Goal: Task Accomplishment & Management: Manage account settings

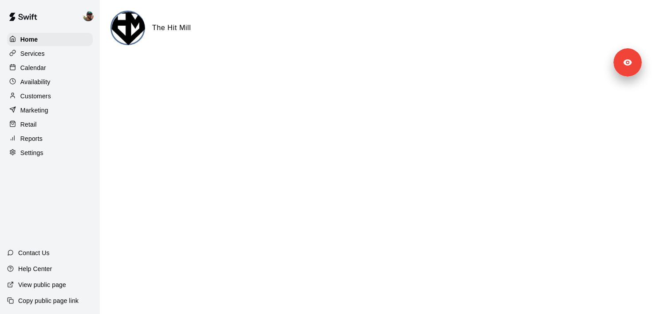
click at [68, 58] on div "Services" at bounding box center [50, 53] width 86 height 13
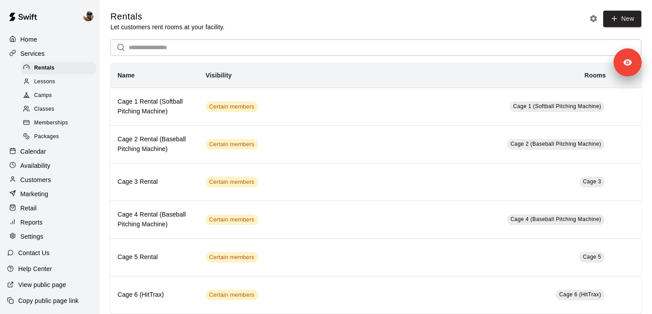
click at [70, 121] on div "Memberships" at bounding box center [58, 123] width 75 height 12
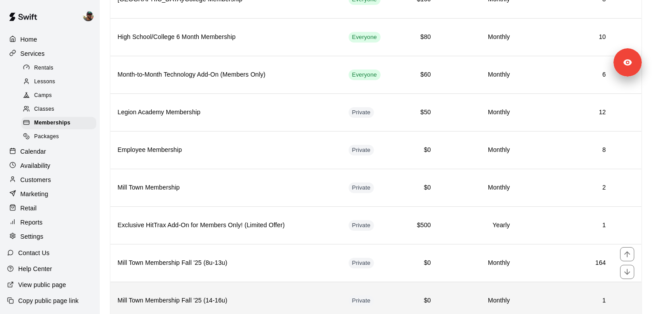
scroll to position [364, 0]
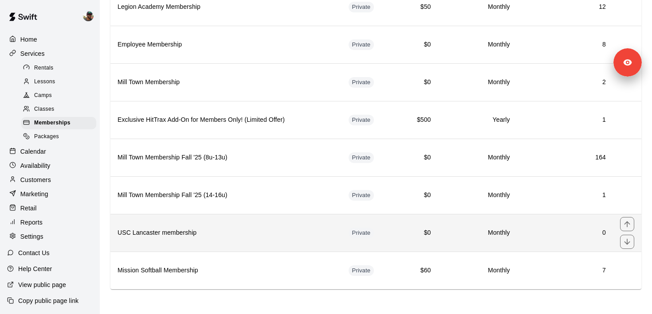
click at [231, 233] on h6 "USC Lancaster membership" at bounding box center [225, 233] width 217 height 10
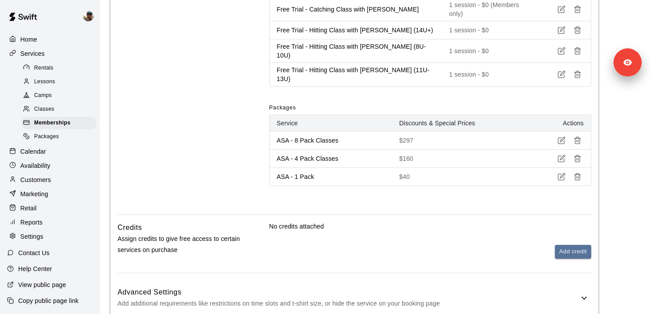
scroll to position [1052, 0]
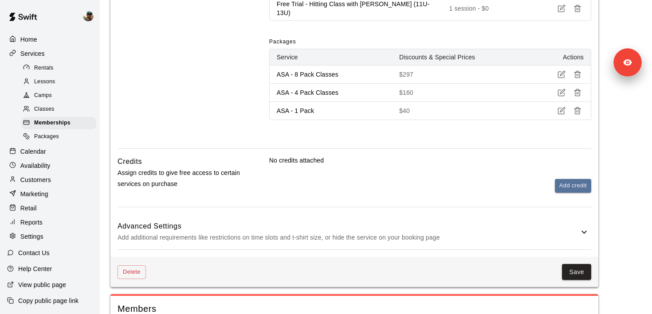
click at [372, 221] on h6 "Advanced Settings" at bounding box center [347, 227] width 461 height 12
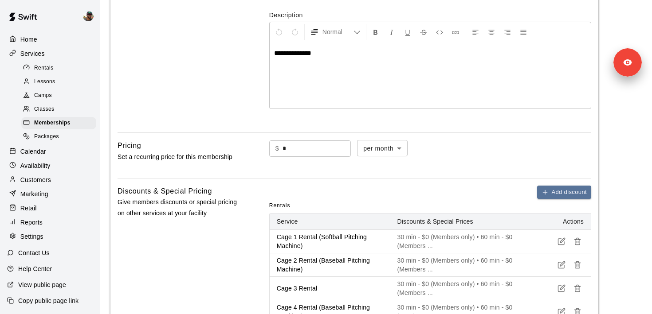
scroll to position [0, 0]
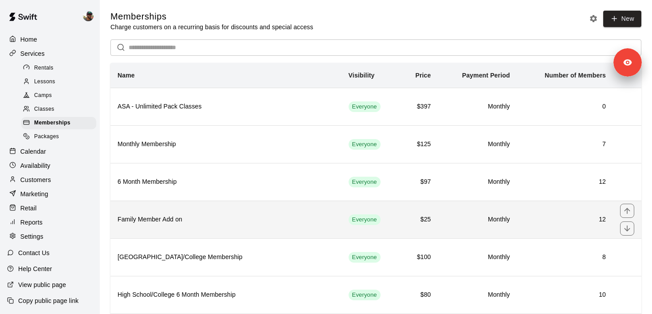
scroll to position [364, 0]
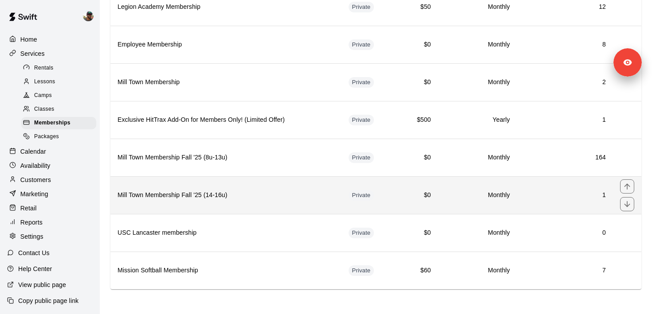
click at [247, 200] on h6 "Mill Town Membership Fall '25 (14-16u)" at bounding box center [225, 196] width 217 height 10
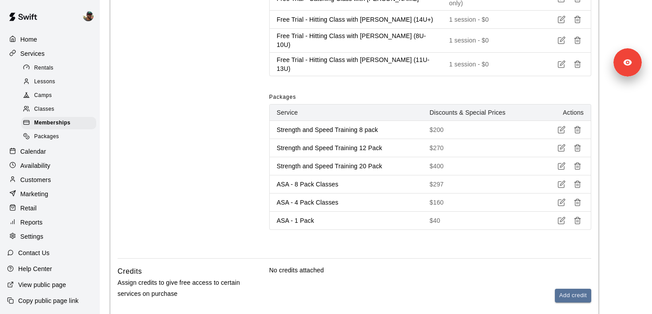
scroll to position [1161, 0]
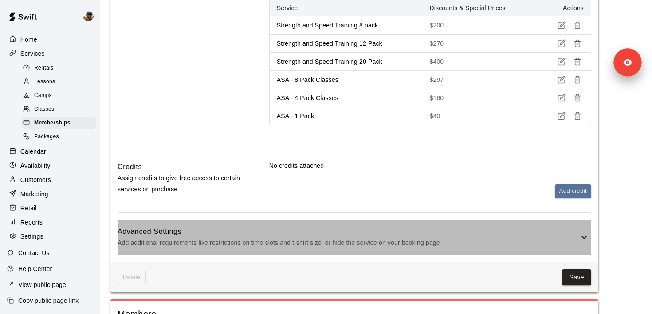
click at [336, 238] on p "Add additional requirements like restrictions on time slots and t-shirt size, o…" at bounding box center [347, 243] width 461 height 11
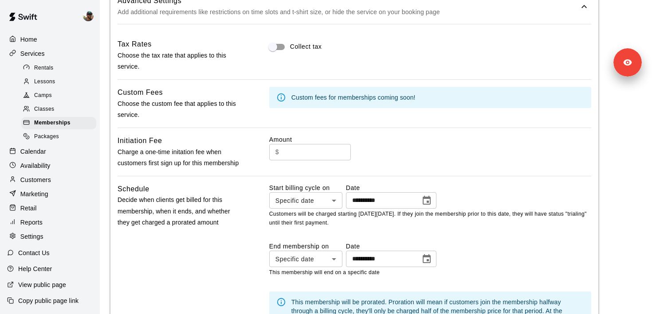
scroll to position [1419, 0]
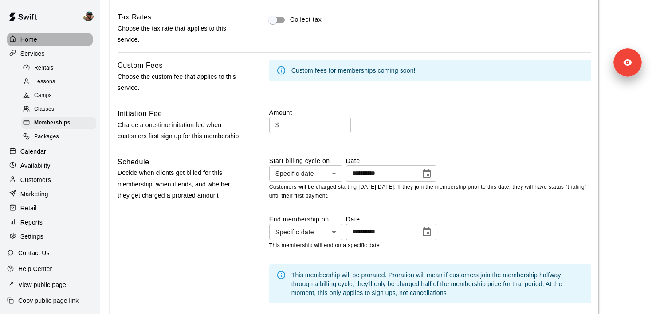
click at [39, 38] on div "Home" at bounding box center [50, 39] width 86 height 13
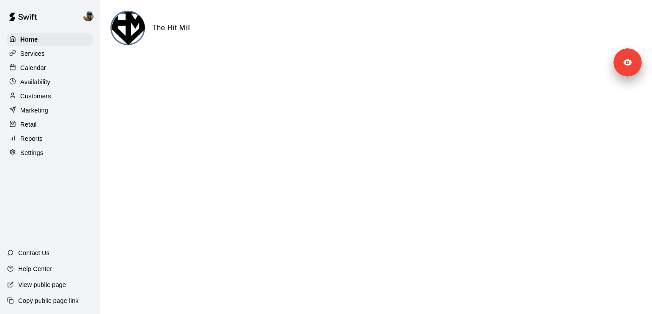
click at [48, 101] on div "Customers" at bounding box center [50, 96] width 86 height 13
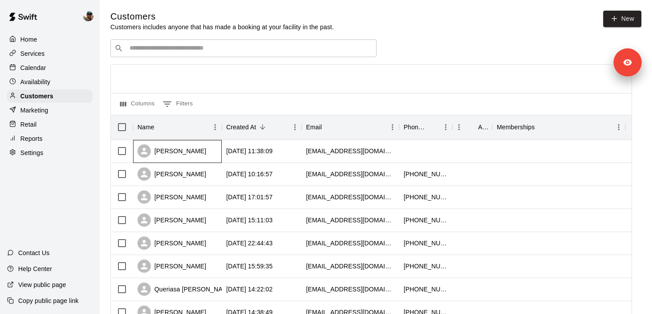
click at [209, 147] on div "[PERSON_NAME]" at bounding box center [177, 151] width 89 height 23
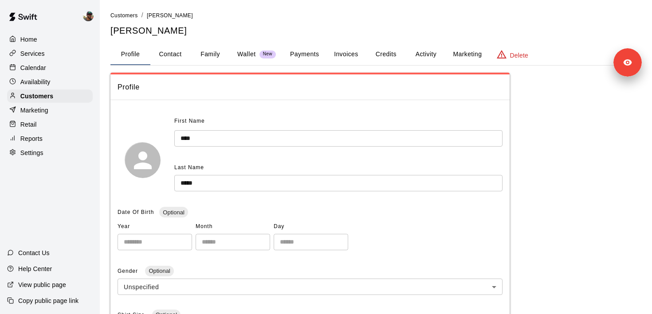
click at [302, 56] on button "Payments" at bounding box center [304, 54] width 43 height 21
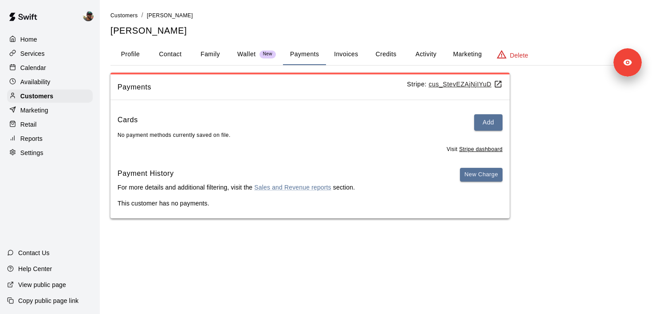
click at [333, 62] on button "Invoices" at bounding box center [346, 54] width 40 height 21
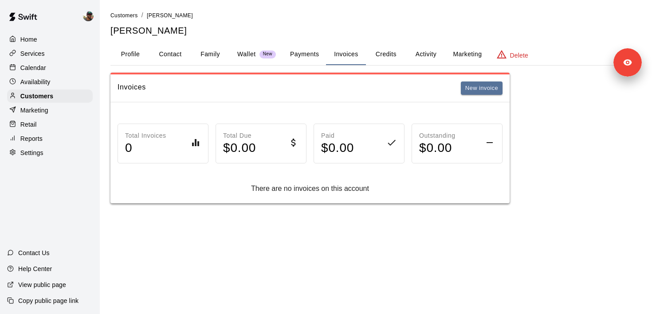
click at [248, 59] on button "Wallet New" at bounding box center [256, 54] width 53 height 21
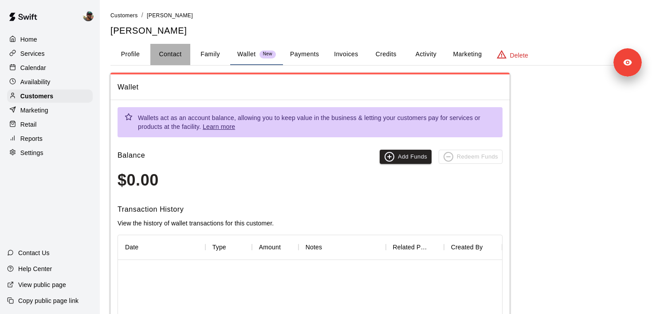
click at [180, 57] on button "Contact" at bounding box center [170, 54] width 40 height 21
select select "**"
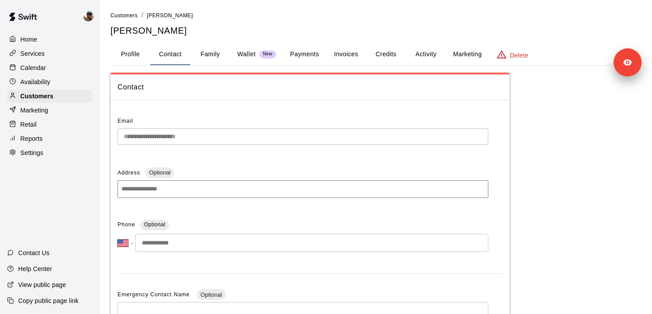
click at [209, 57] on button "Family" at bounding box center [210, 54] width 40 height 21
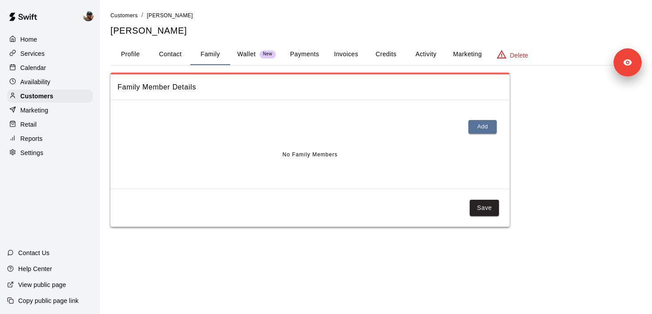
drag, startPoint x: 395, startPoint y: 55, endPoint x: 418, endPoint y: 56, distance: 23.1
click at [395, 55] on button "Credits" at bounding box center [386, 54] width 40 height 21
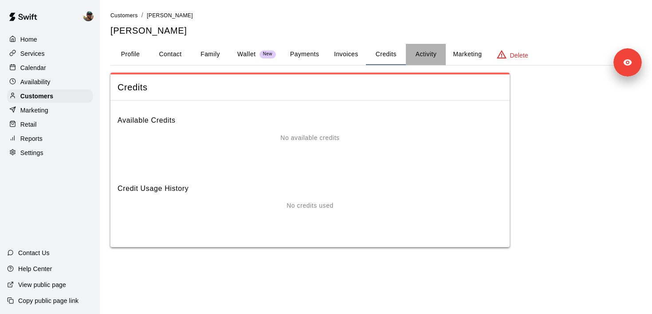
click at [437, 57] on button "Activity" at bounding box center [426, 54] width 40 height 21
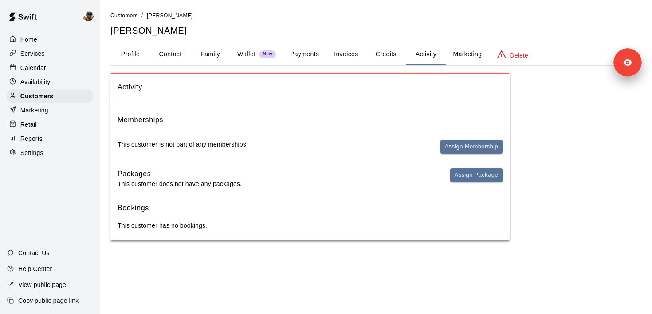
click at [216, 56] on button "Family" at bounding box center [210, 54] width 40 height 21
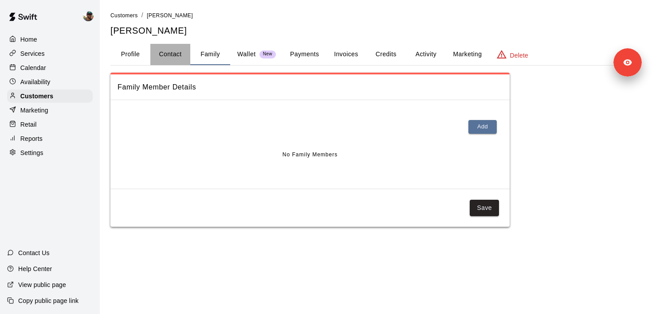
click at [180, 56] on button "Contact" at bounding box center [170, 54] width 40 height 21
select select "**"
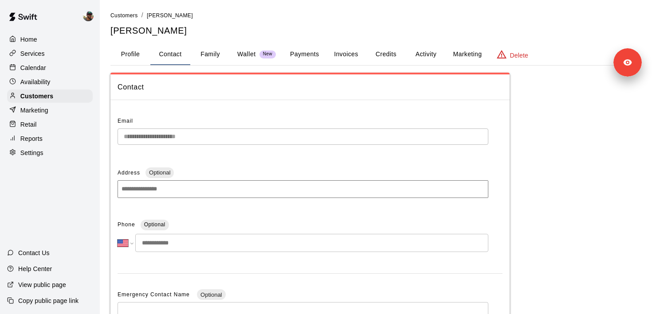
click at [309, 59] on button "Payments" at bounding box center [304, 54] width 43 height 21
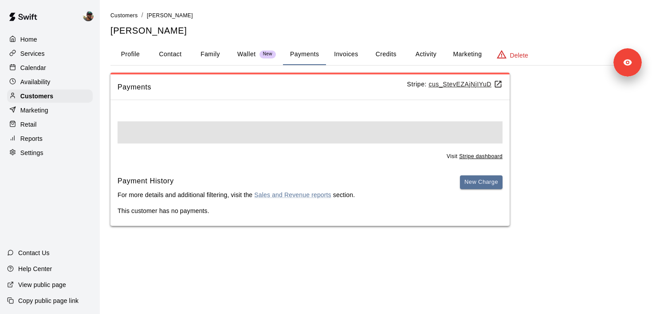
click at [462, 85] on u "cus_StevEZAjNjIYuD" at bounding box center [465, 84] width 74 height 7
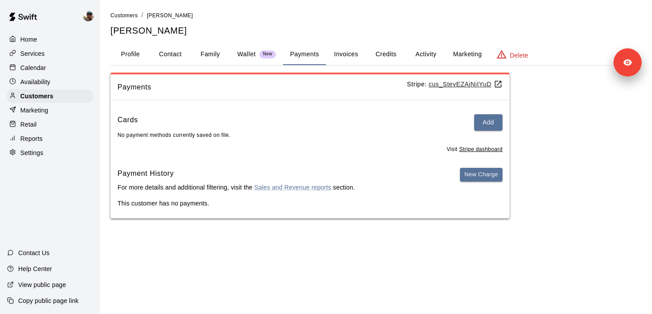
click at [53, 55] on div "Services" at bounding box center [50, 53] width 86 height 13
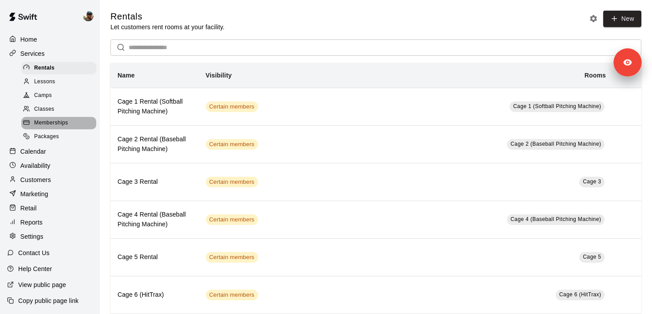
click at [63, 122] on span "Memberships" at bounding box center [51, 123] width 34 height 9
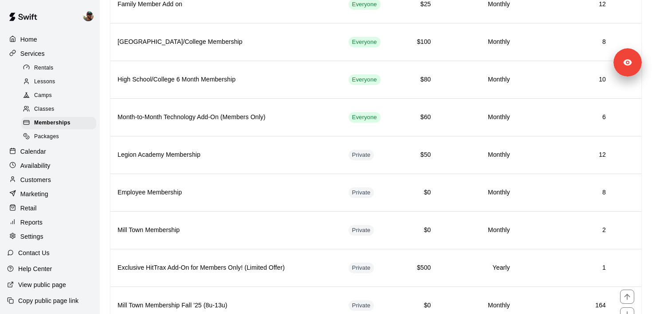
scroll to position [364, 0]
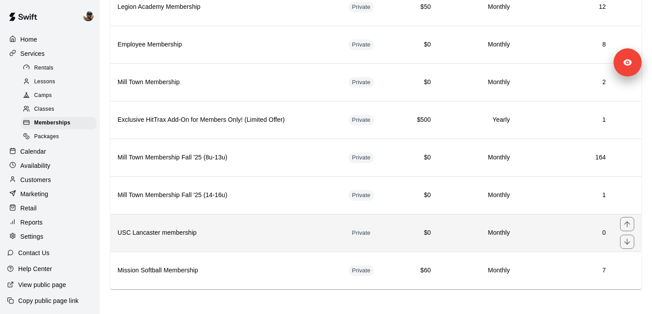
click at [227, 239] on th "USC Lancaster membership" at bounding box center [225, 233] width 231 height 38
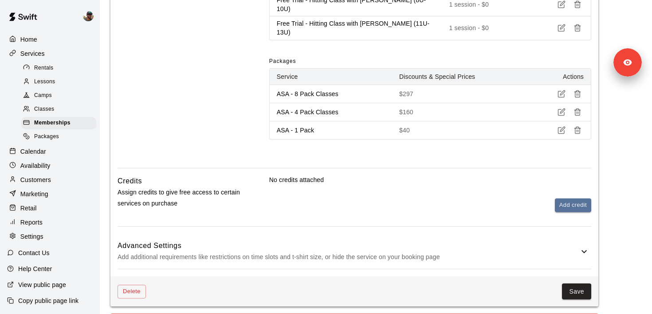
scroll to position [1073, 0]
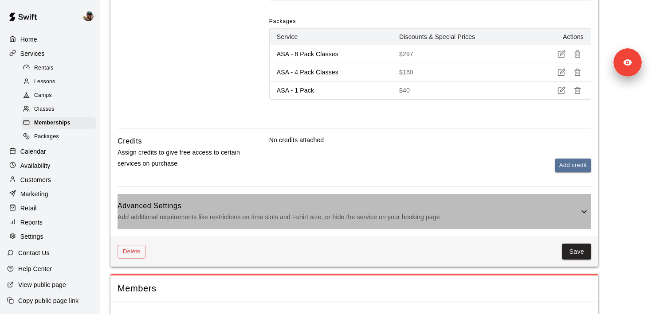
click at [285, 200] on div "Advanced Settings Add additional requirements like restrictions on time slots a…" at bounding box center [347, 211] width 461 height 23
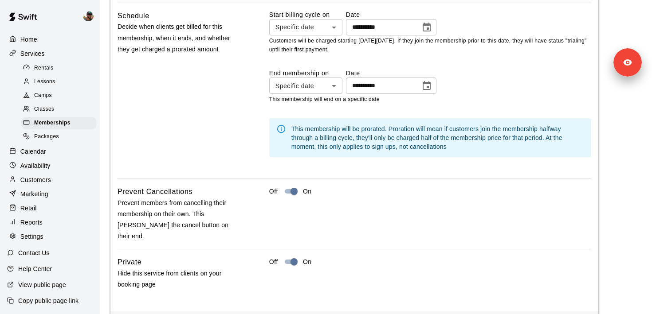
scroll to position [1516, 0]
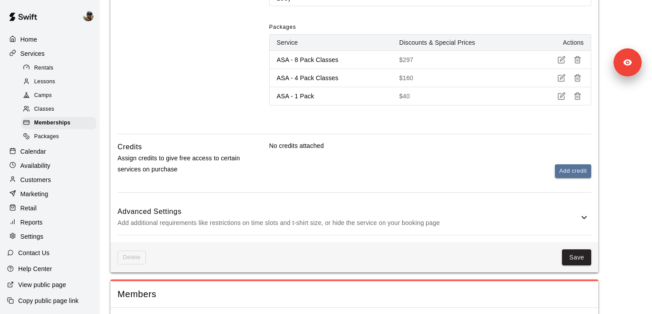
scroll to position [1180, 0]
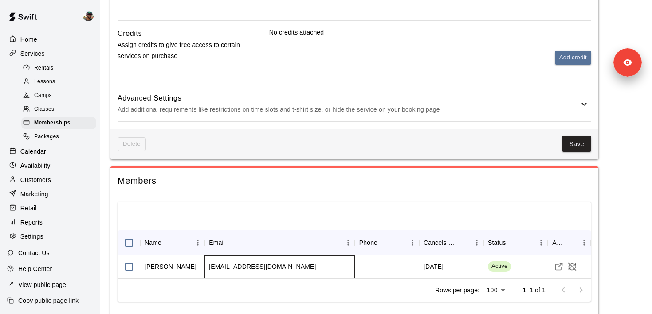
click at [307, 255] on div "[EMAIL_ADDRESS][DOMAIN_NAME]" at bounding box center [279, 266] width 150 height 23
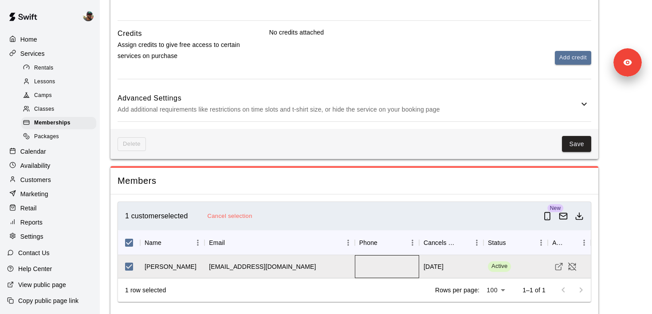
click at [392, 255] on div at bounding box center [387, 266] width 64 height 23
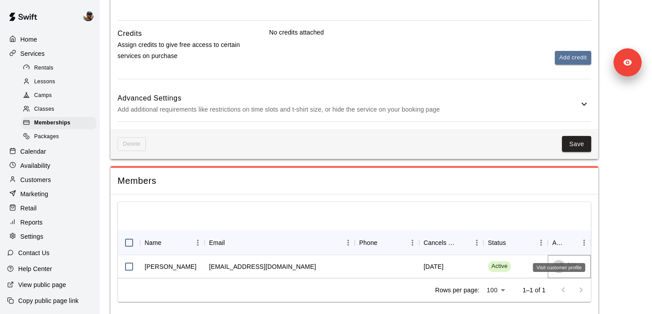
click at [559, 262] on icon "Visit customer profile" at bounding box center [558, 266] width 9 height 9
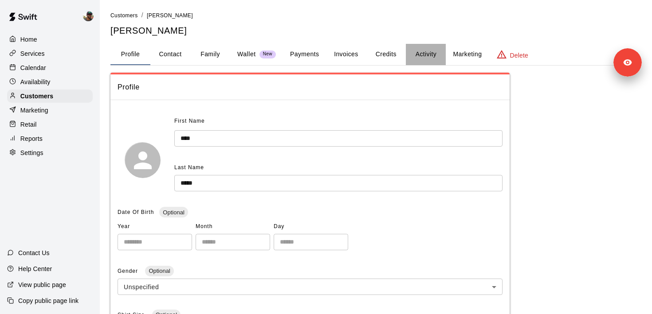
click at [412, 60] on button "Activity" at bounding box center [426, 54] width 40 height 21
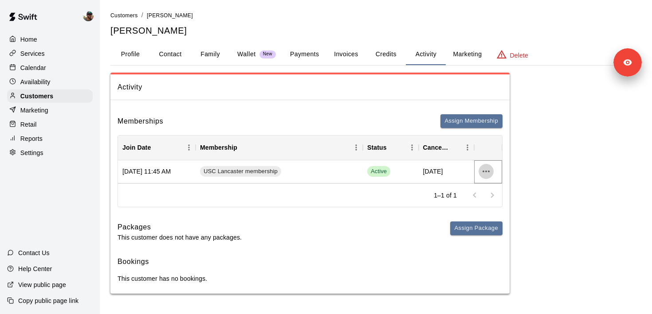
click at [491, 176] on icon "more actions" at bounding box center [486, 171] width 11 height 11
click at [383, 176] on div at bounding box center [326, 157] width 652 height 314
click at [297, 55] on button "Payments" at bounding box center [304, 54] width 43 height 21
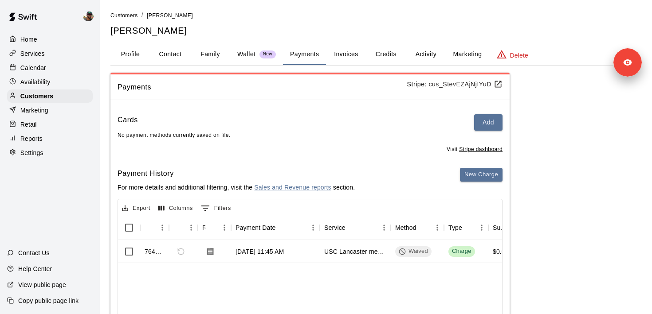
click at [436, 83] on u "cus_StevEZAjNjIYuD" at bounding box center [465, 84] width 74 height 7
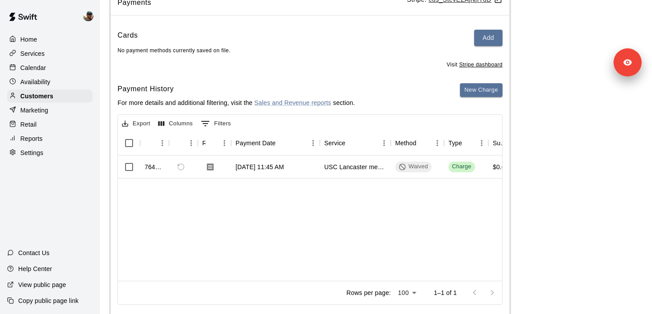
scroll to position [104, 0]
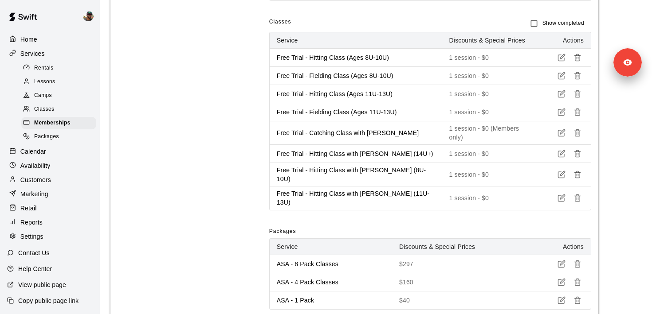
scroll to position [1180, 0]
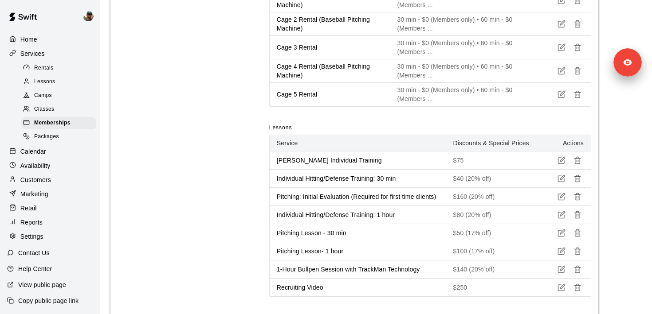
scroll to position [1203, 0]
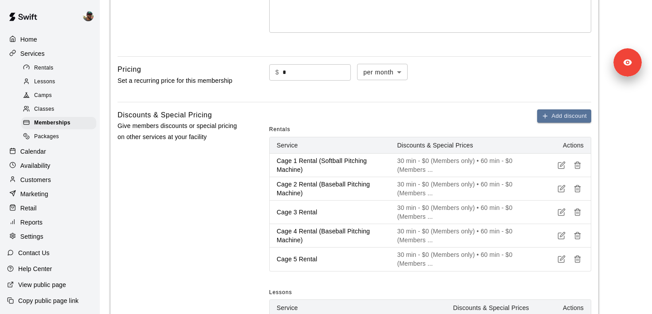
scroll to position [228, 0]
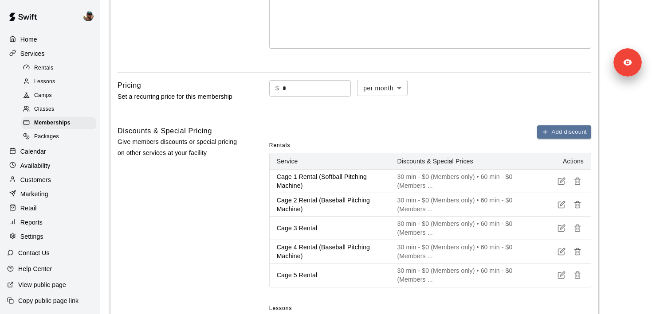
click at [47, 183] on p "Customers" at bounding box center [35, 180] width 31 height 9
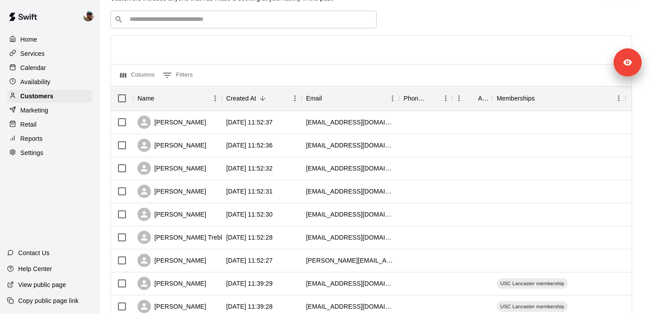
scroll to position [31, 0]
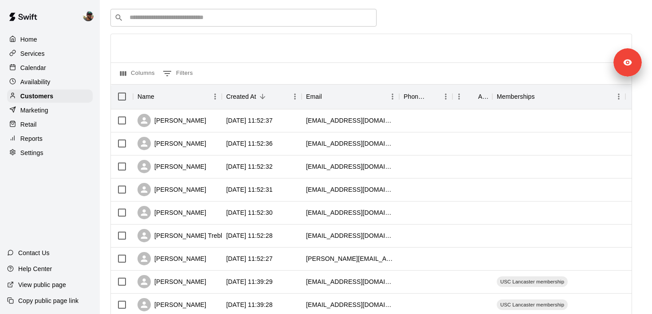
click at [46, 55] on div "Services" at bounding box center [50, 53] width 86 height 13
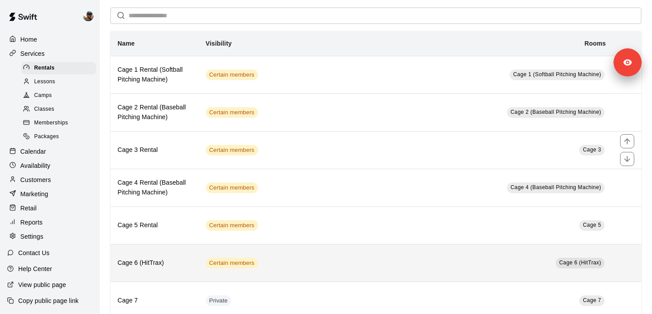
scroll to position [209, 0]
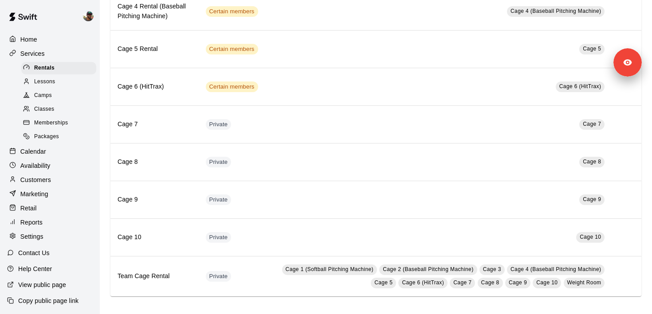
click at [64, 126] on span "Memberships" at bounding box center [51, 123] width 34 height 9
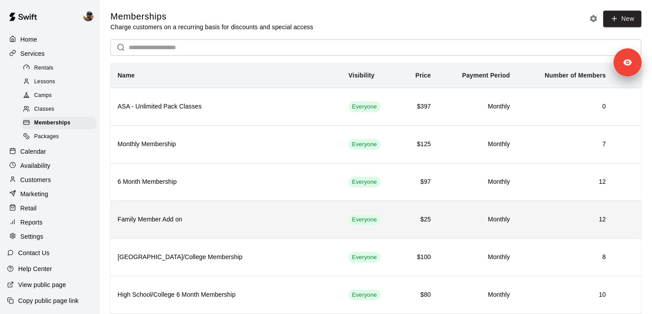
scroll to position [364, 0]
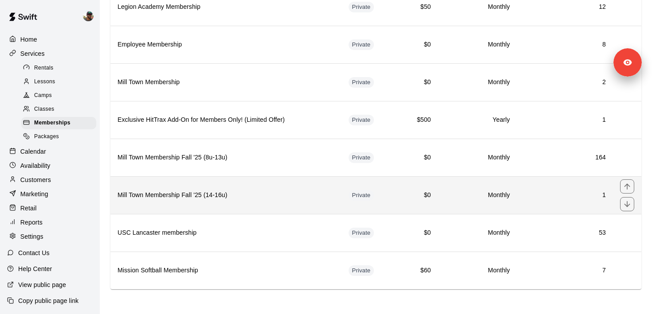
click at [254, 193] on h6 "Mill Town Membership Fall '25 (14-16u)" at bounding box center [225, 196] width 217 height 10
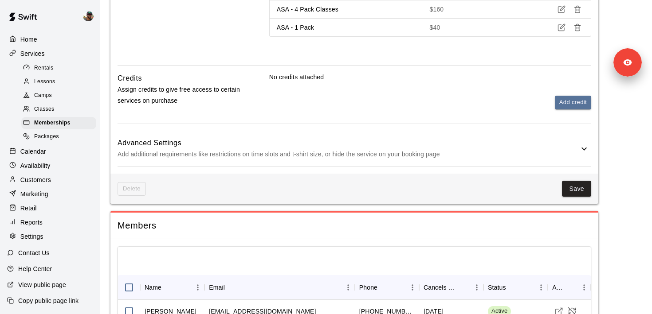
scroll to position [1295, 0]
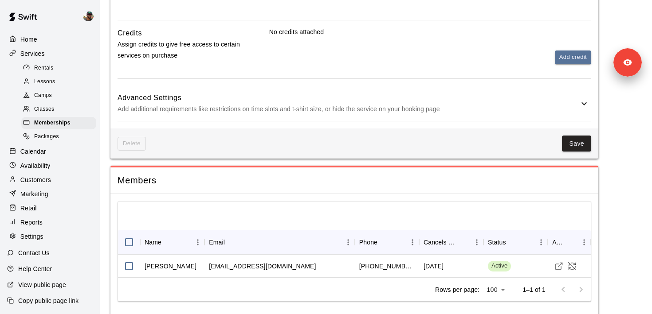
click at [439, 104] on p "Add additional requirements like restrictions on time slots and t-shirt size, o…" at bounding box center [347, 109] width 461 height 11
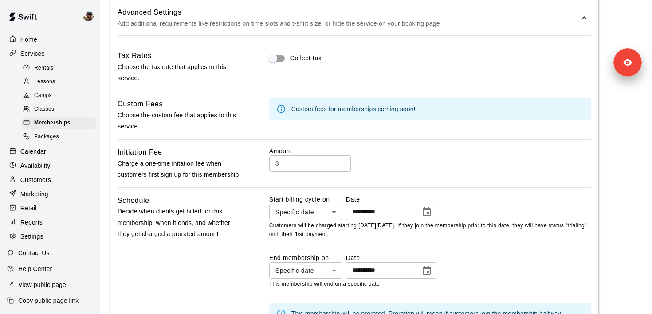
scroll to position [1382, 0]
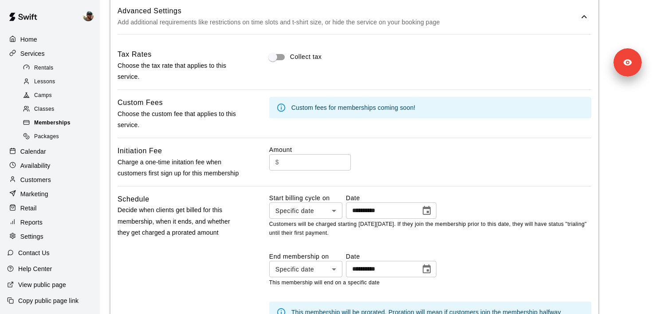
click at [63, 121] on span "Memberships" at bounding box center [52, 123] width 36 height 9
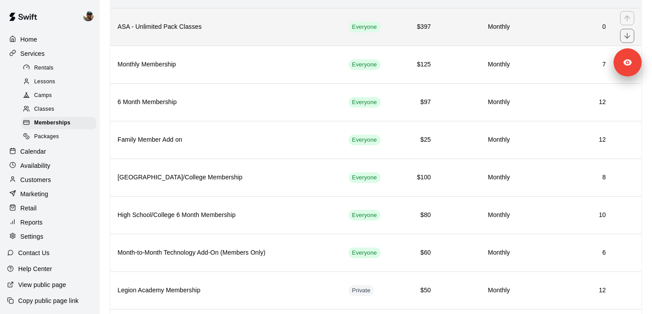
scroll to position [364, 0]
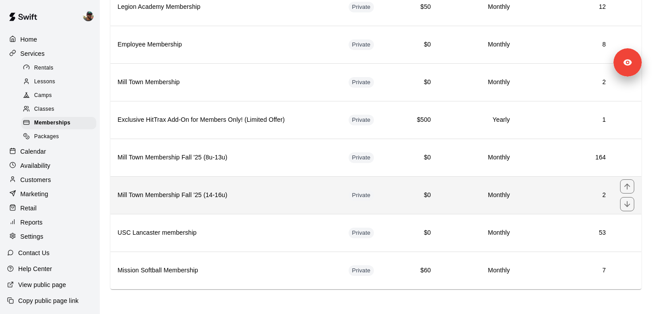
click at [258, 201] on th "Mill Town Membership Fall '25 (14-16u)" at bounding box center [225, 195] width 231 height 38
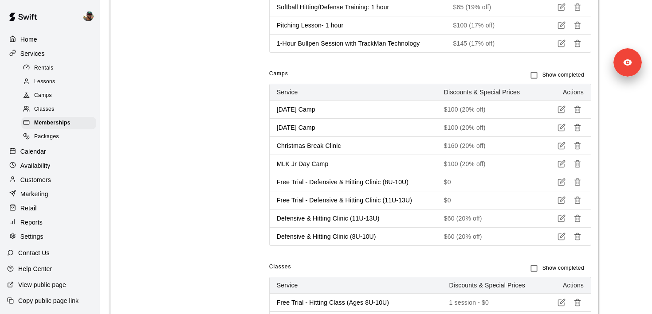
scroll to position [1295, 0]
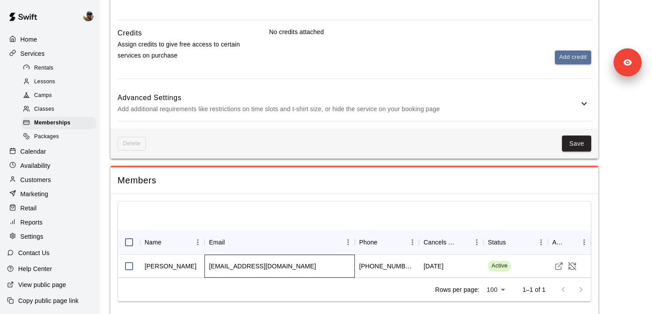
click at [302, 255] on div "[EMAIL_ADDRESS][DOMAIN_NAME]" at bounding box center [279, 266] width 150 height 23
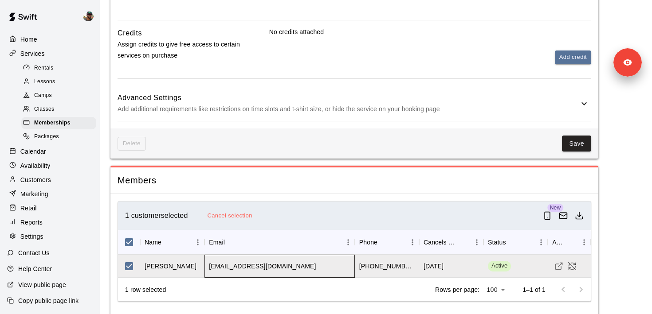
click at [314, 255] on div "[EMAIL_ADDRESS][DOMAIN_NAME]" at bounding box center [279, 266] width 150 height 23
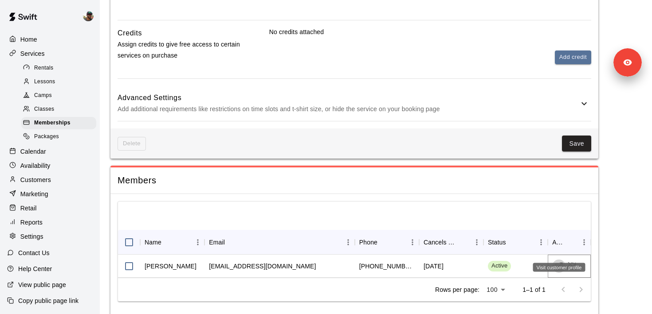
click at [556, 262] on icon "Visit customer profile" at bounding box center [558, 266] width 9 height 9
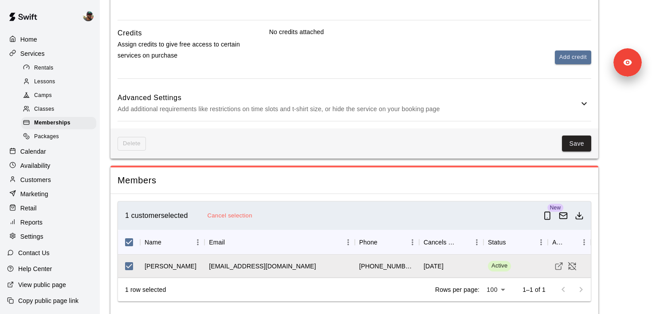
scroll to position [0, 0]
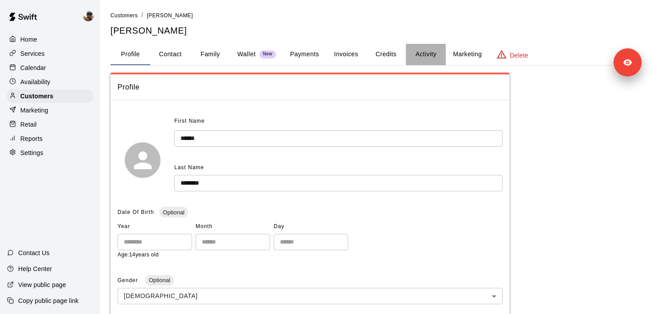
click at [417, 51] on button "Activity" at bounding box center [426, 54] width 40 height 21
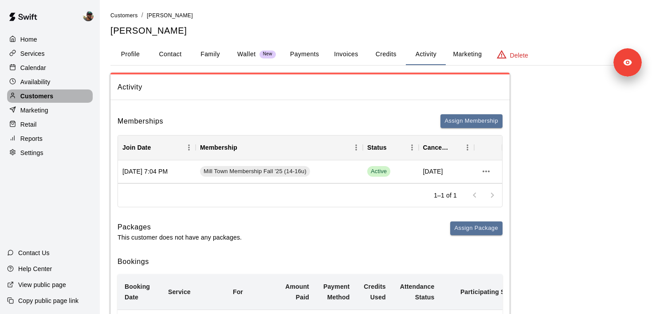
click at [56, 100] on div "Customers" at bounding box center [50, 96] width 86 height 13
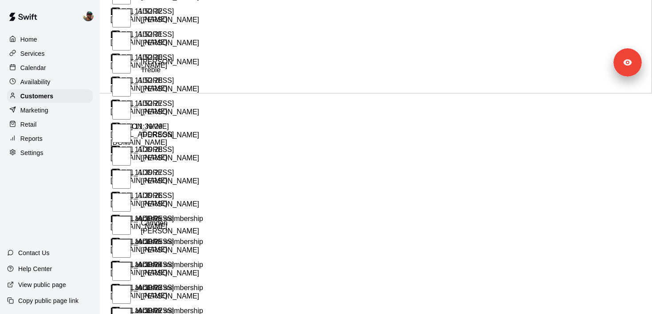
scroll to position [451, 0]
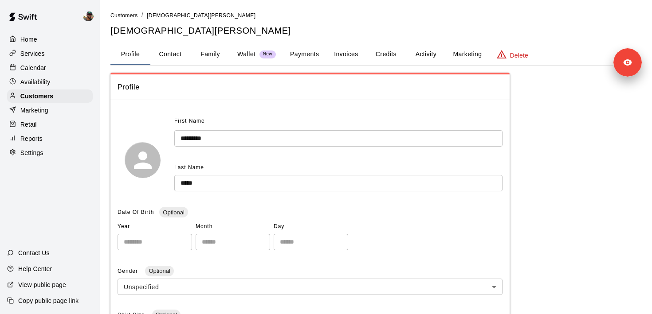
click at [423, 61] on button "Activity" at bounding box center [426, 54] width 40 height 21
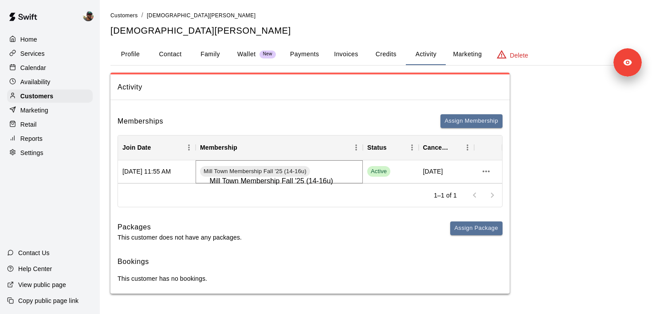
click at [266, 170] on span "Mill Town Membership Fall '25 (14-16u)" at bounding box center [255, 172] width 110 height 8
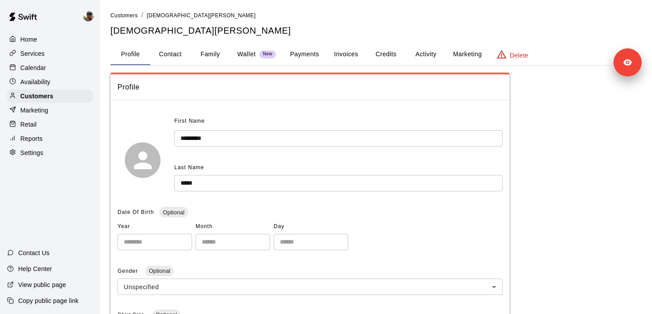
click at [424, 50] on button "Activity" at bounding box center [426, 54] width 40 height 21
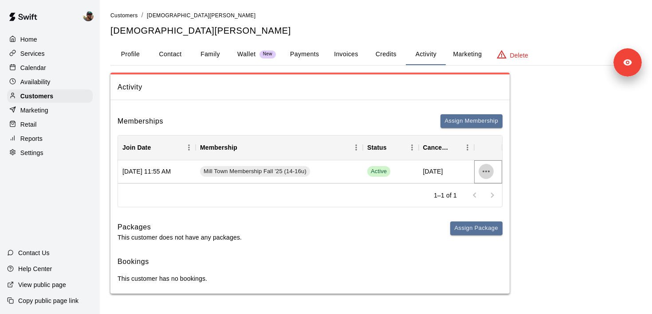
click at [482, 172] on icon "more actions" at bounding box center [486, 171] width 11 height 11
click at [54, 53] on div "Services" at bounding box center [50, 53] width 86 height 13
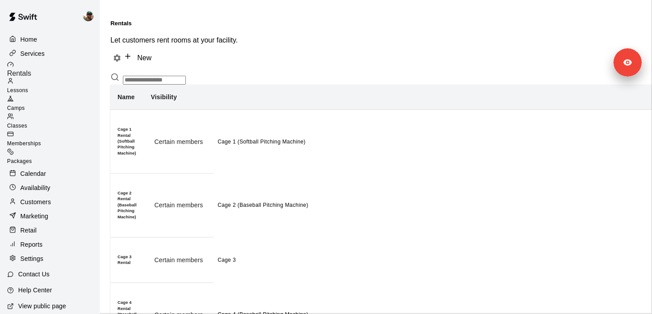
scroll to position [209, 0]
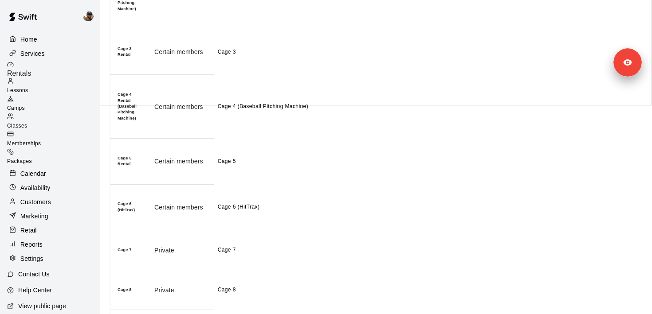
click at [63, 131] on div "Memberships" at bounding box center [53, 140] width 93 height 18
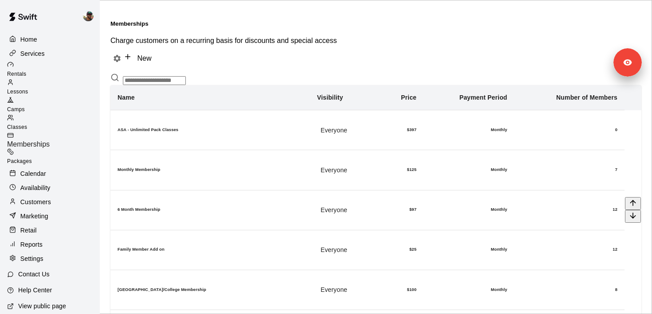
scroll to position [364, 0]
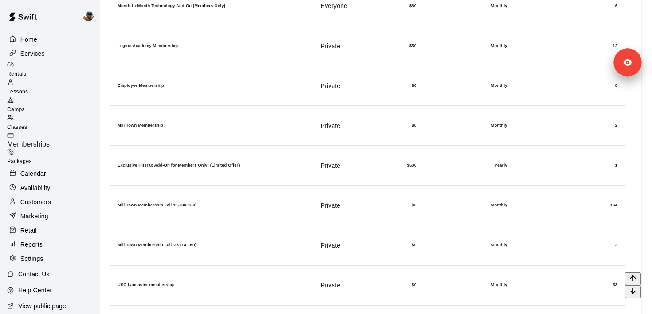
click at [278, 266] on th "USC Lancaster membership" at bounding box center [210, 286] width 200 height 40
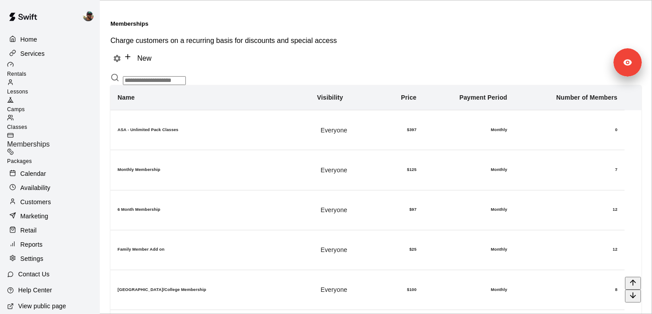
scroll to position [364, 0]
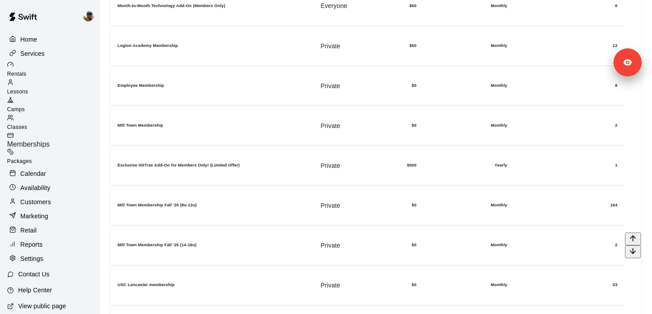
click at [260, 243] on h6 "Mill Town Membership Fall '25 (14-16u)" at bounding box center [209, 246] width 185 height 6
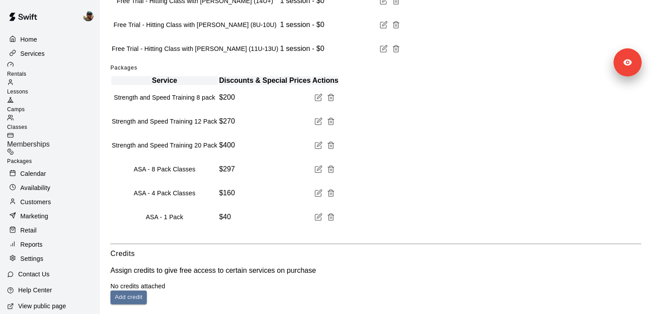
scroll to position [1318, 0]
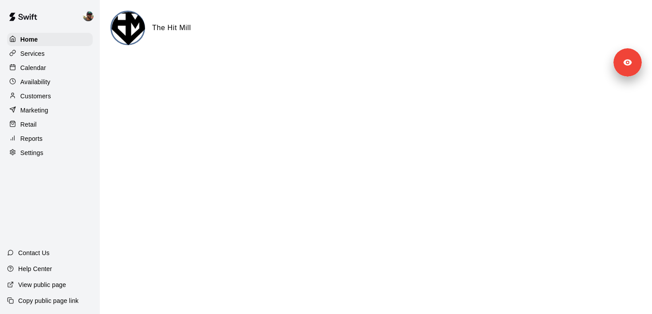
click at [53, 101] on div "Customers" at bounding box center [50, 96] width 86 height 13
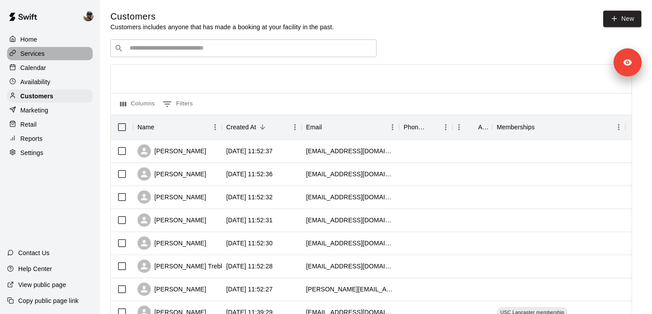
click at [51, 53] on div "Services" at bounding box center [50, 53] width 86 height 13
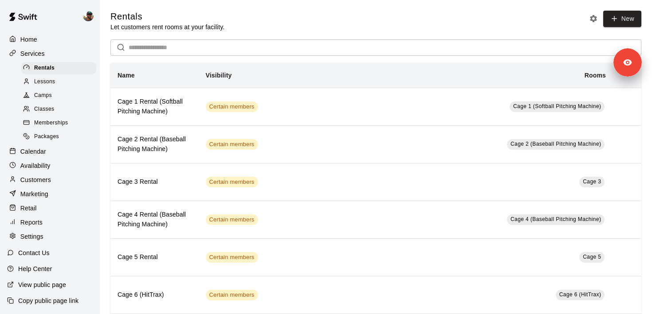
click at [67, 121] on span "Memberships" at bounding box center [51, 123] width 34 height 9
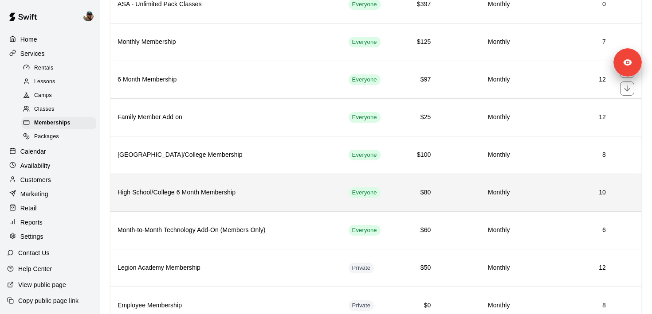
scroll to position [364, 0]
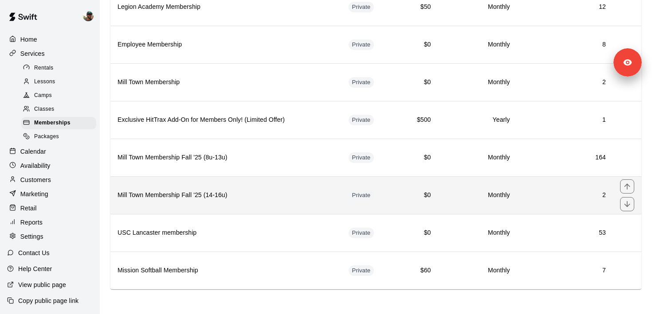
click at [224, 200] on th "Mill Town Membership Fall '25 (14-16u)" at bounding box center [225, 195] width 231 height 38
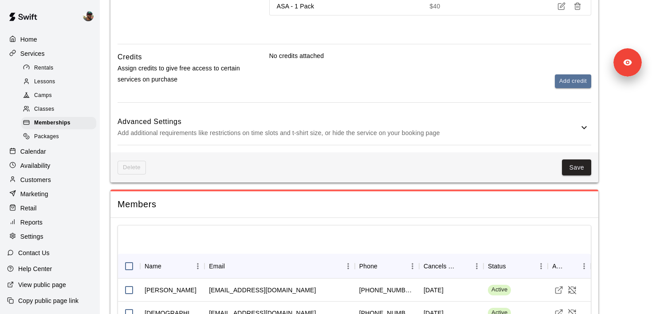
scroll to position [1318, 0]
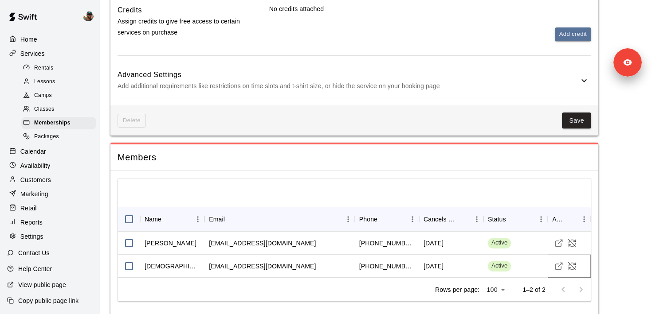
click at [557, 262] on icon "Visit customer profile" at bounding box center [558, 266] width 9 height 9
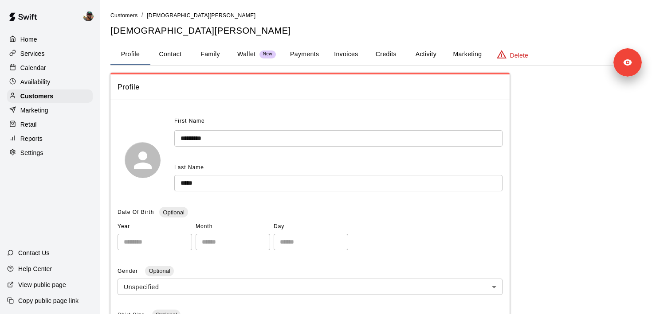
click at [423, 50] on button "Activity" at bounding box center [426, 54] width 40 height 21
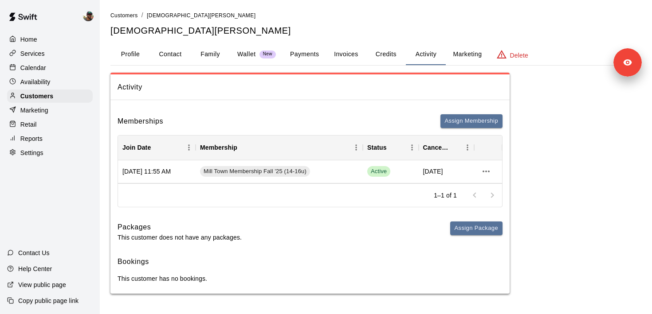
click at [51, 39] on div "Home" at bounding box center [50, 39] width 86 height 13
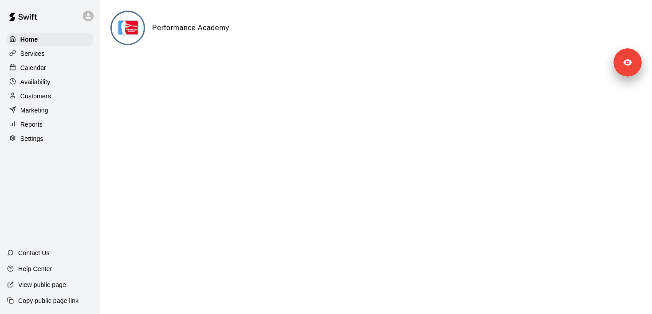
click at [48, 52] on div "Services" at bounding box center [50, 53] width 86 height 13
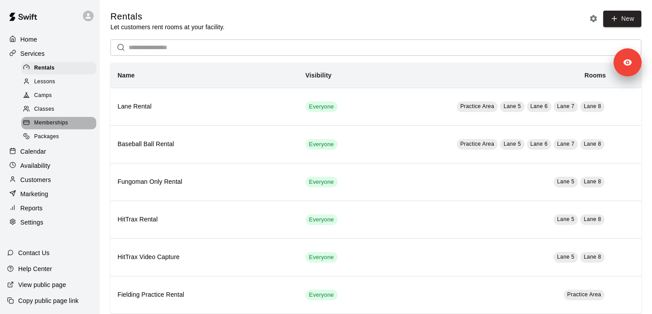
click at [51, 125] on span "Memberships" at bounding box center [51, 123] width 34 height 9
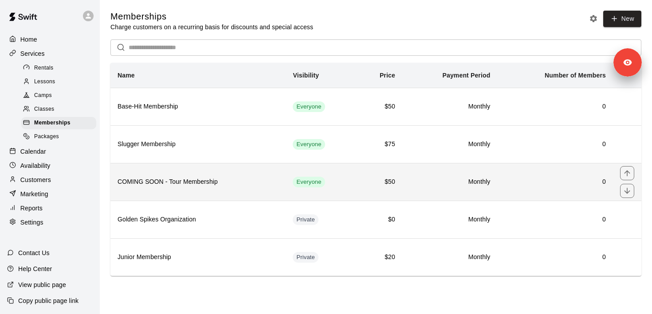
click at [234, 191] on th "COMING SOON - Tour Membership" at bounding box center [197, 182] width 175 height 38
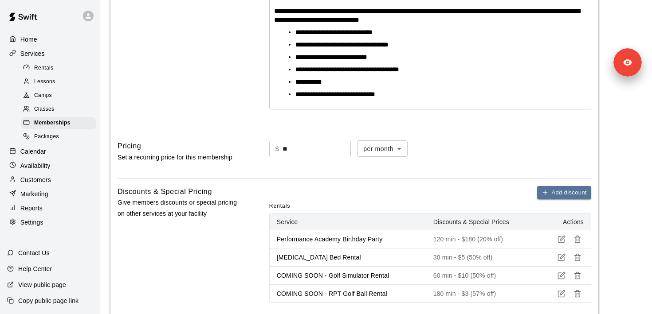
scroll to position [455, 0]
